Goal: Book appointment/travel/reservation

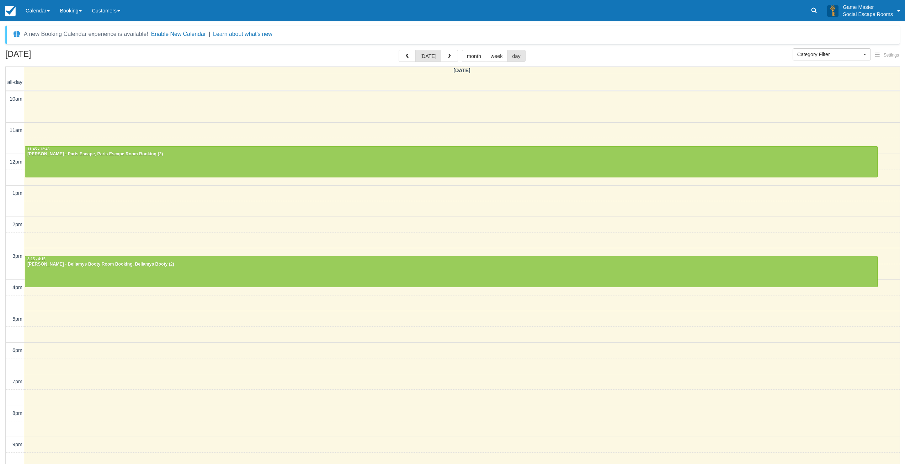
select select
drag, startPoint x: 0, startPoint y: 0, endPoint x: 807, endPoint y: 14, distance: 806.8
click at [807, 14] on link at bounding box center [814, 10] width 16 height 21
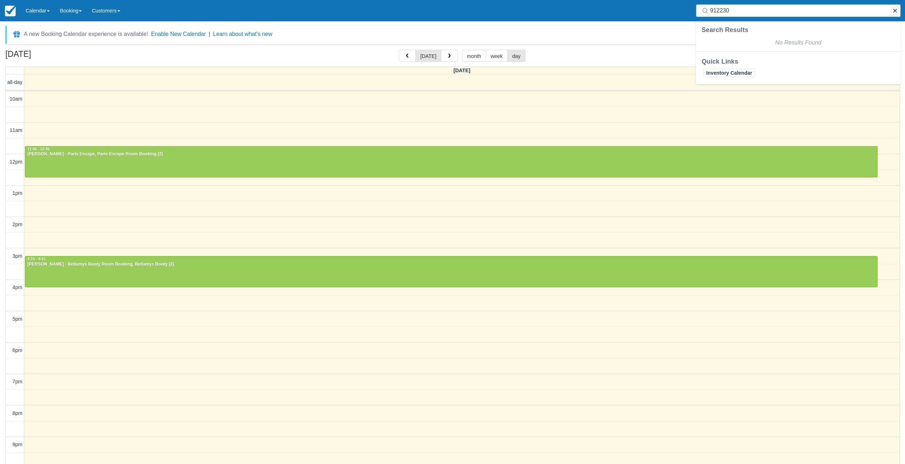
type input "912230"
click at [892, 10] on button "button" at bounding box center [895, 10] width 9 height 9
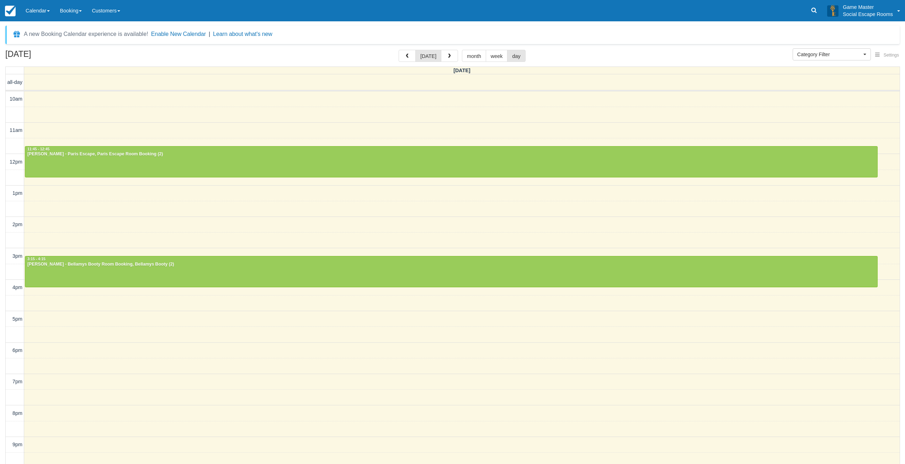
click at [63, 213] on div "10am 11am 12pm 1pm 2pm 3pm 4pm 5pm 6pm 7pm 8pm 9pm 10pm 11:45 - 12:45 [PERSON_N…" at bounding box center [453, 288] width 894 height 394
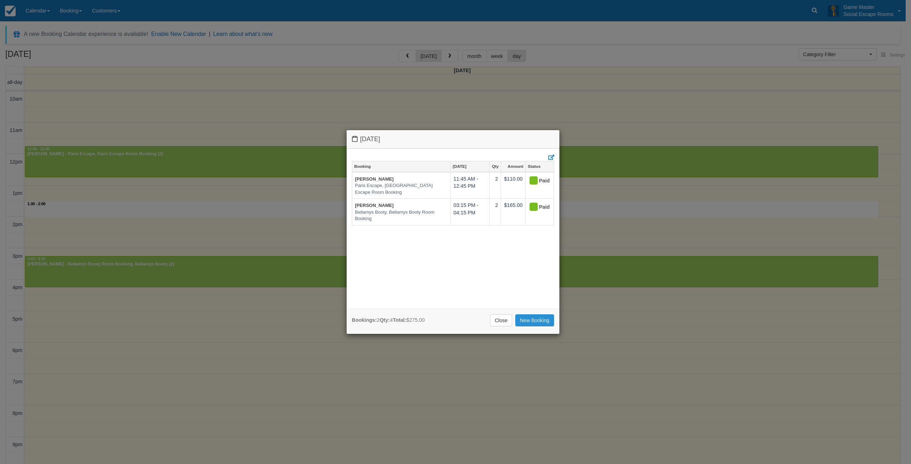
click at [531, 318] on link "New Booking" at bounding box center [534, 320] width 39 height 12
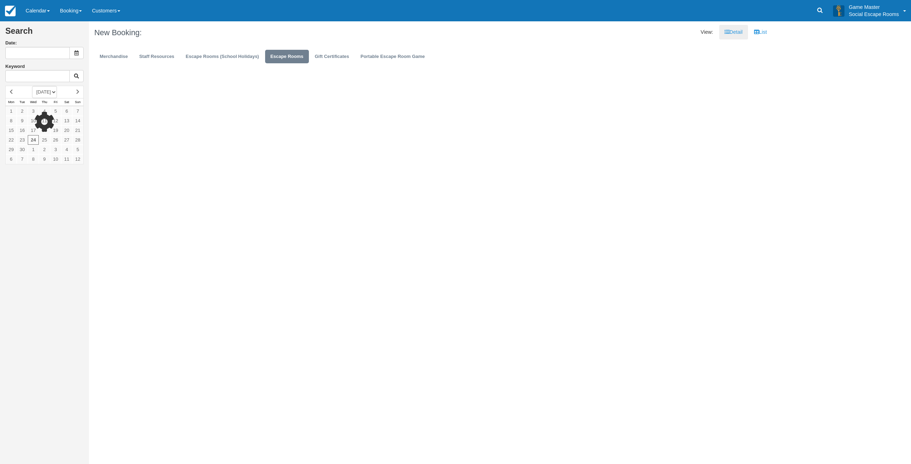
type input "24/09/2025"
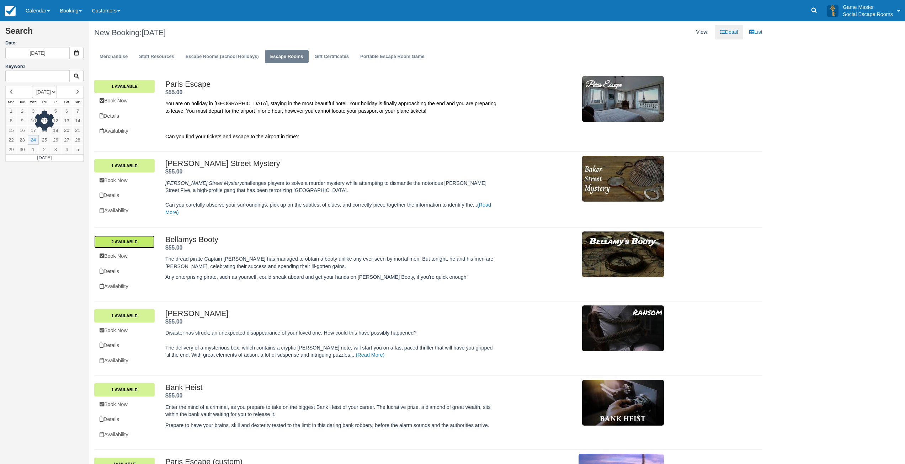
click at [121, 244] on link "2 Available" at bounding box center [124, 241] width 60 height 13
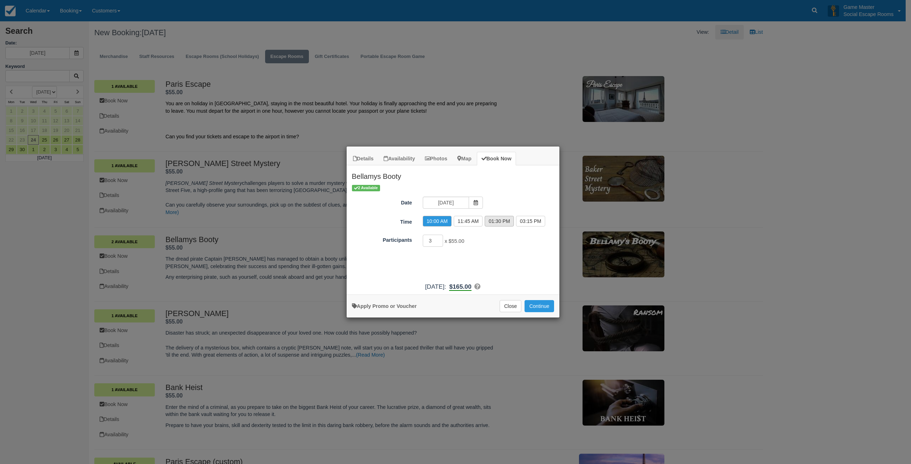
click at [495, 222] on label "01:30 PM" at bounding box center [498, 221] width 29 height 11
radio input "true"
drag, startPoint x: 435, startPoint y: 240, endPoint x: 416, endPoint y: 240, distance: 18.5
click at [416, 240] on div "Participants 3 x $55.00 Minimum of 2Maximum of 8" at bounding box center [452, 241] width 213 height 14
drag, startPoint x: 435, startPoint y: 240, endPoint x: 422, endPoint y: 238, distance: 12.6
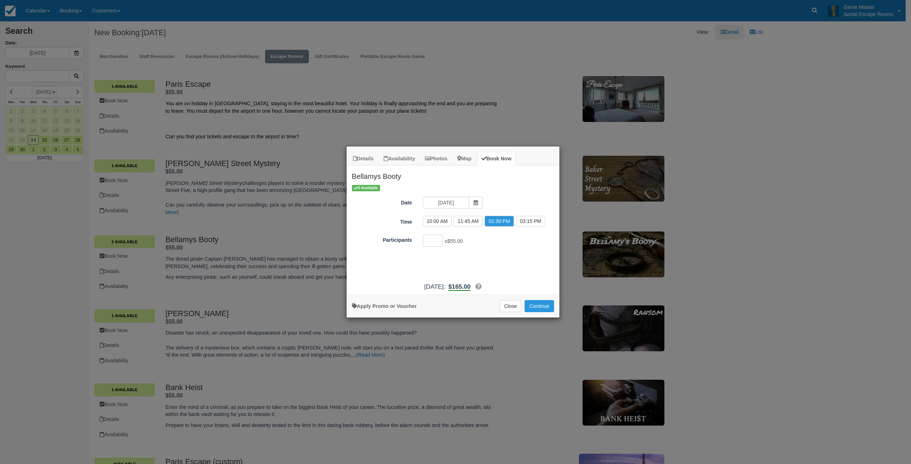
click at [423, 238] on input "Participants" at bounding box center [433, 241] width 21 height 12
type input "3"
click at [533, 307] on button "Continue" at bounding box center [538, 306] width 29 height 12
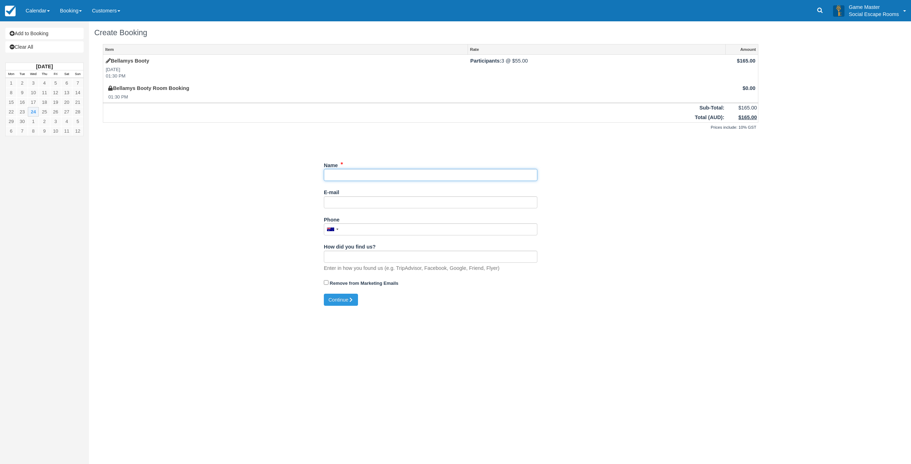
click at [371, 174] on input "Name" at bounding box center [430, 175] width 213 height 12
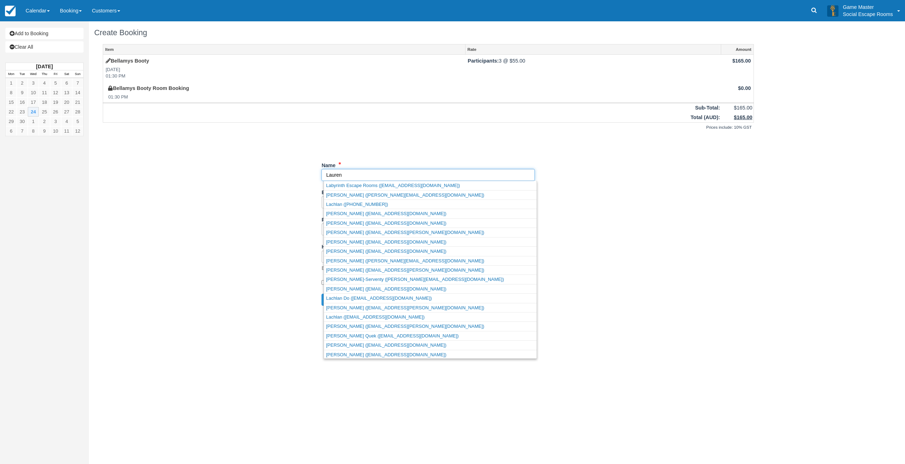
type input "Lauren"
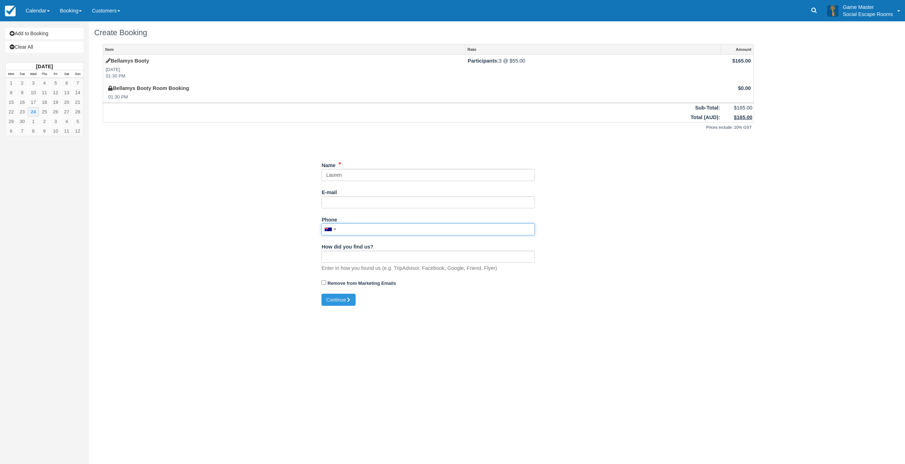
click at [358, 230] on input "Phone" at bounding box center [428, 229] width 213 height 12
click at [339, 300] on button "Continue" at bounding box center [339, 300] width 34 height 12
type input "+61432912230"
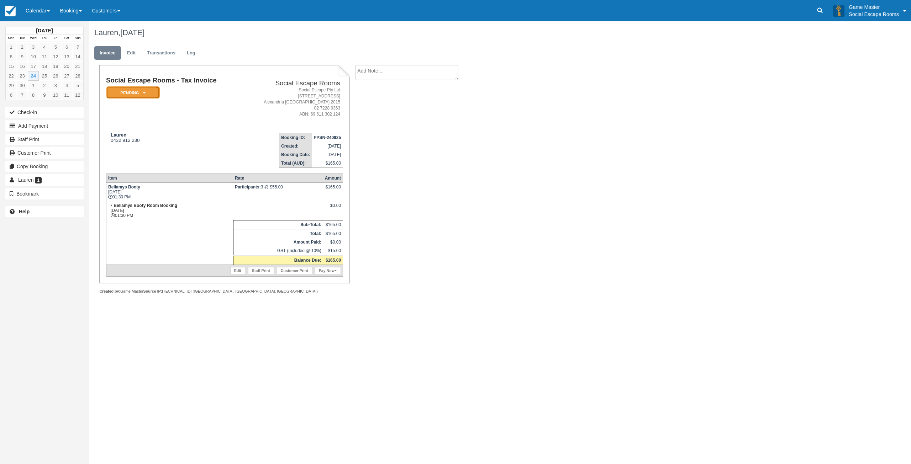
click at [129, 95] on em "Pending" at bounding box center [132, 92] width 53 height 12
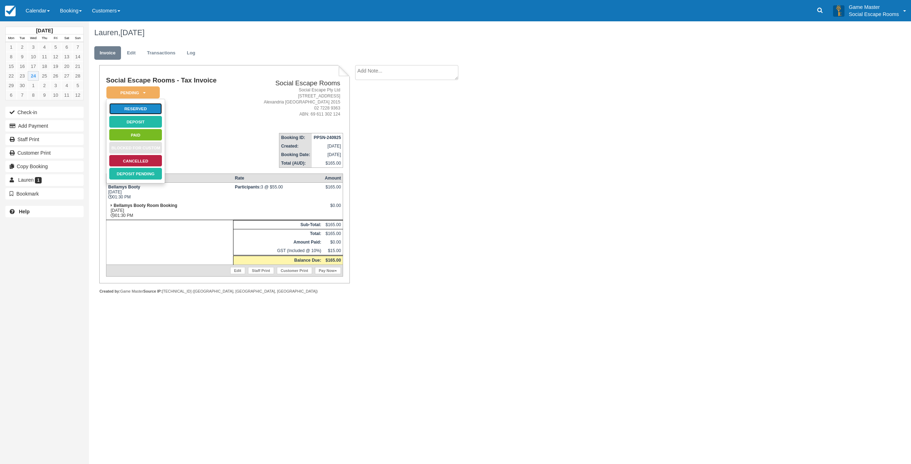
click at [131, 108] on link "Reserved" at bounding box center [135, 109] width 53 height 12
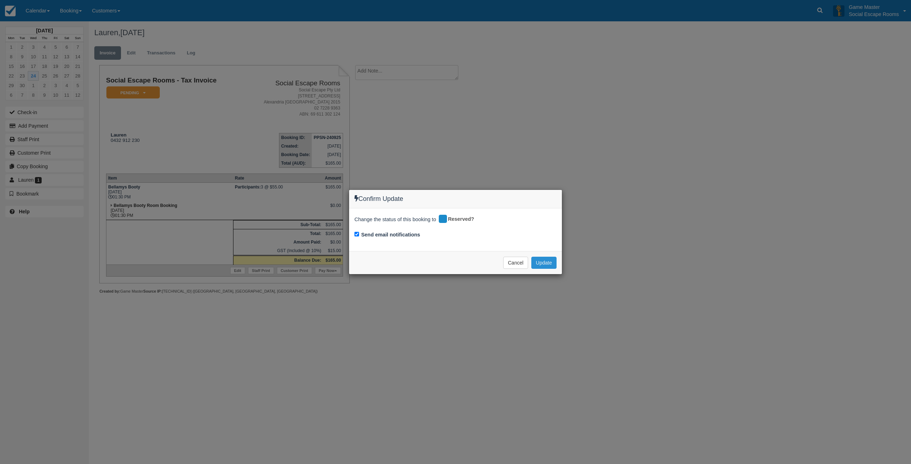
click at [542, 262] on button "Update" at bounding box center [543, 263] width 25 height 12
